Goal: Task Accomplishment & Management: Complete application form

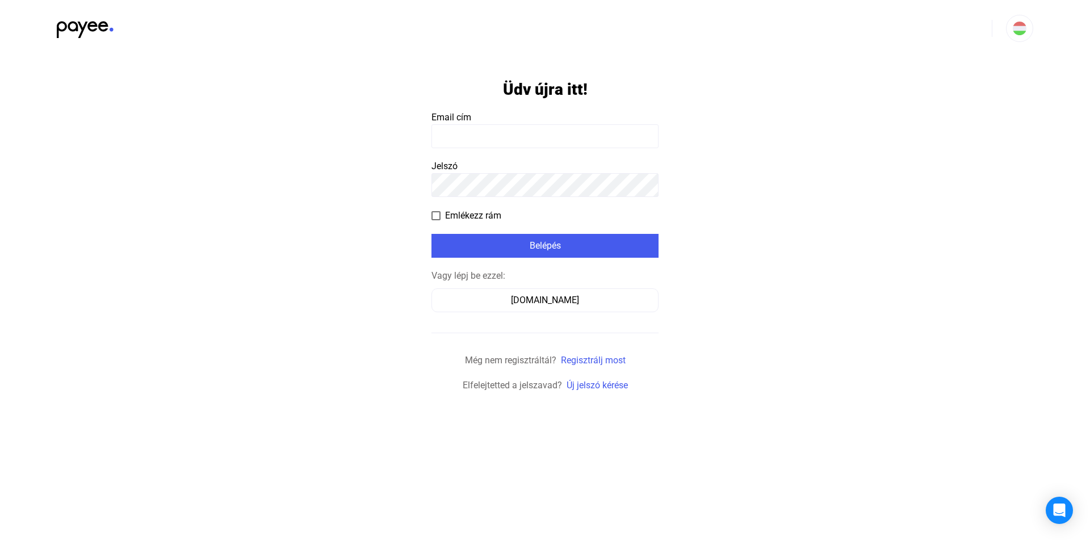
click at [513, 144] on input at bounding box center [544, 136] width 227 height 24
click at [512, 137] on input at bounding box center [544, 136] width 227 height 24
click at [483, 138] on input at bounding box center [544, 136] width 227 height 24
type input "**********"
click at [541, 246] on div "Belépés" at bounding box center [545, 246] width 220 height 14
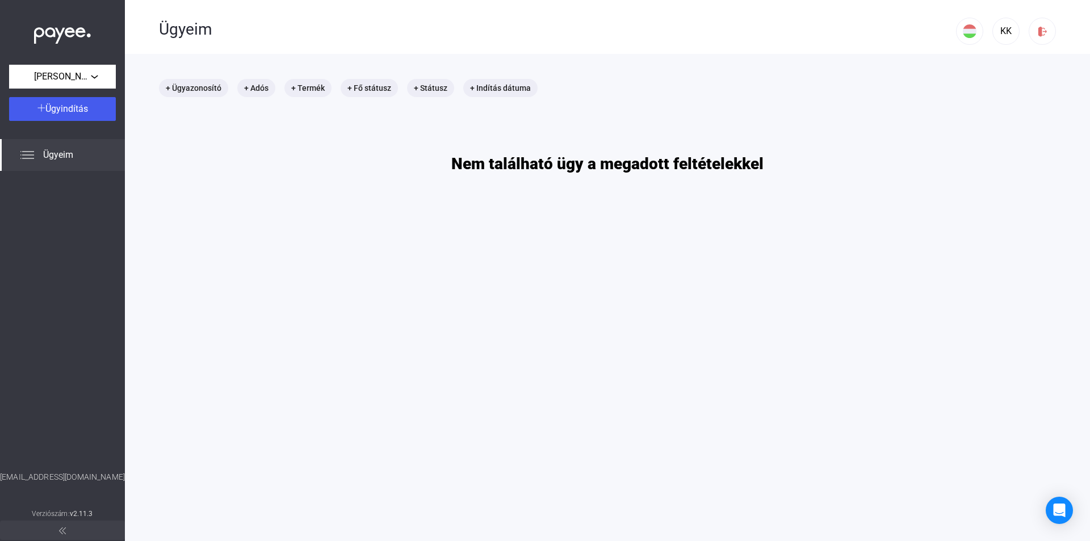
click at [55, 151] on span "Ügyeim" at bounding box center [58, 155] width 30 height 14
click at [102, 110] on div "Ügyindítás" at bounding box center [62, 109] width 100 height 14
